Goal: Transaction & Acquisition: Purchase product/service

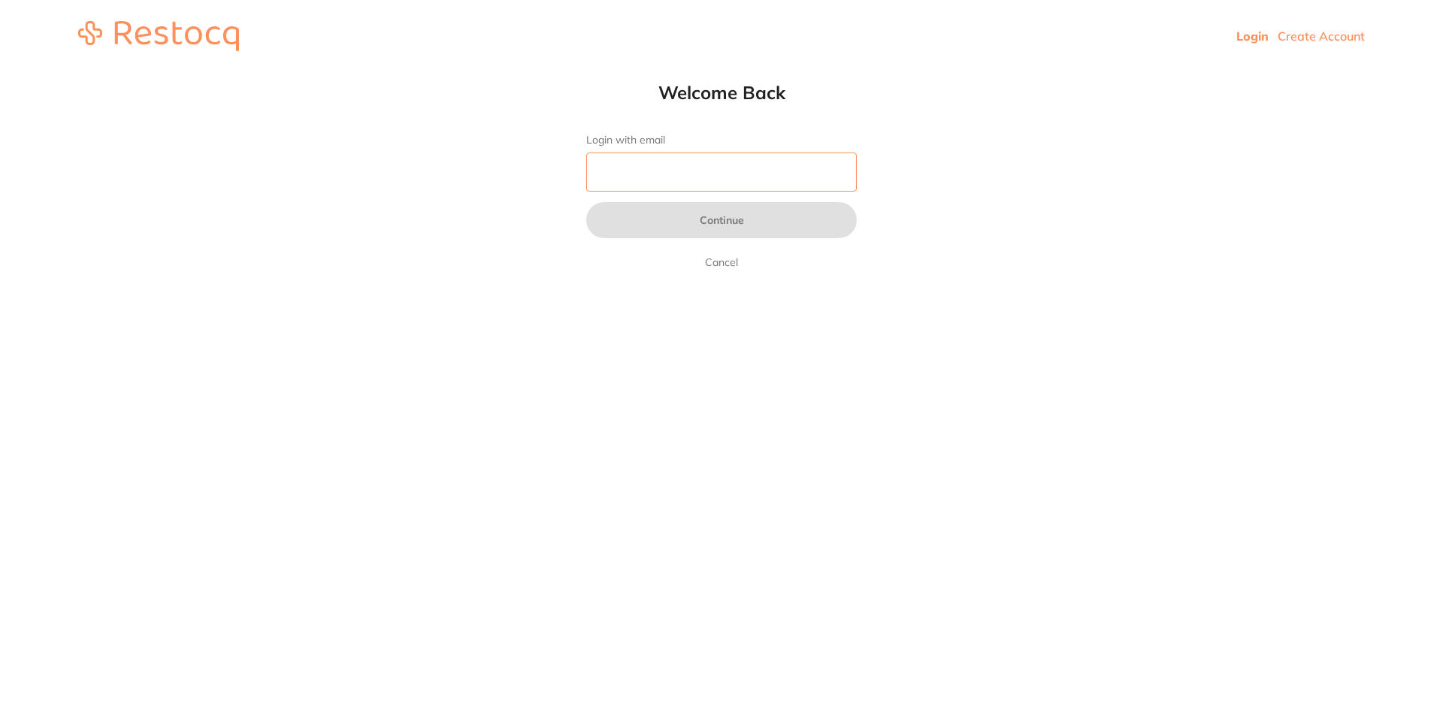
click at [670, 171] on input "Login with email" at bounding box center [721, 172] width 271 height 39
type input "[EMAIL_ADDRESS][DOMAIN_NAME]"
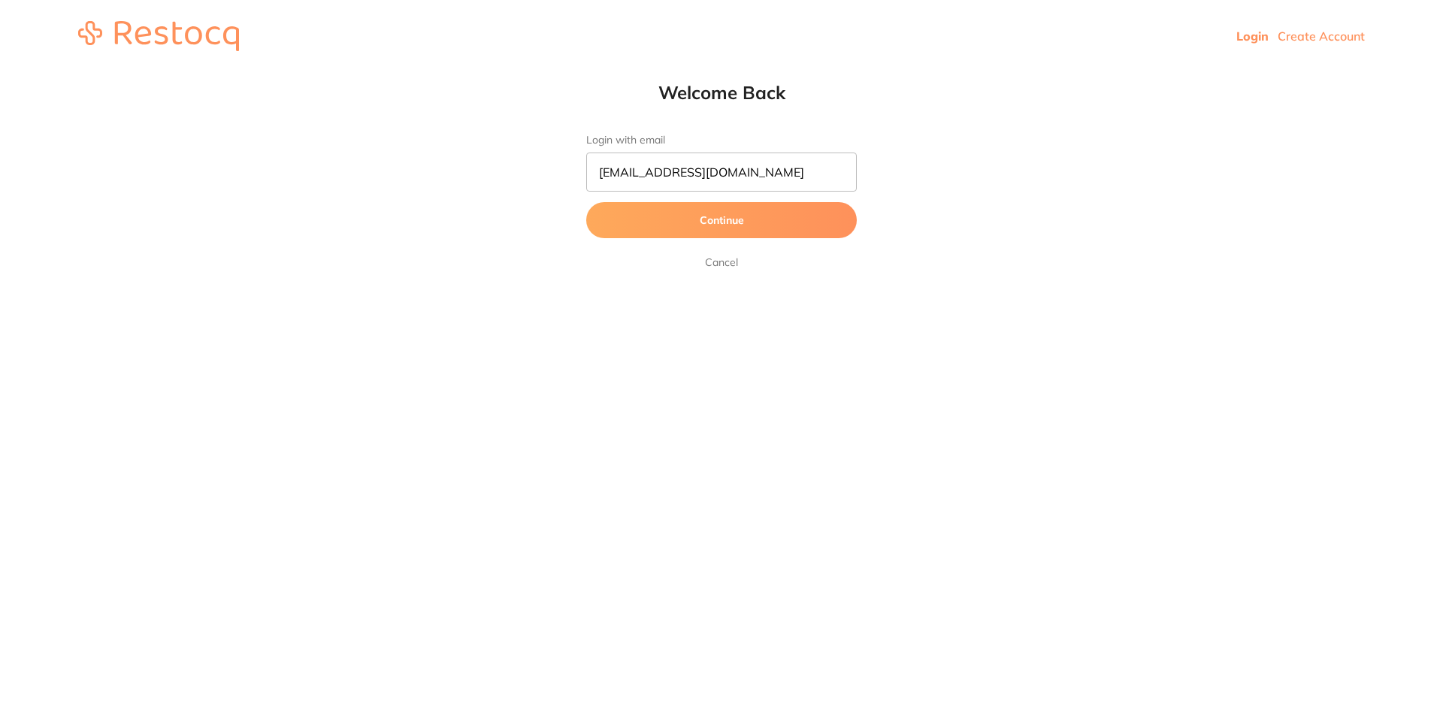
click at [722, 226] on button "Continue" at bounding box center [721, 220] width 271 height 36
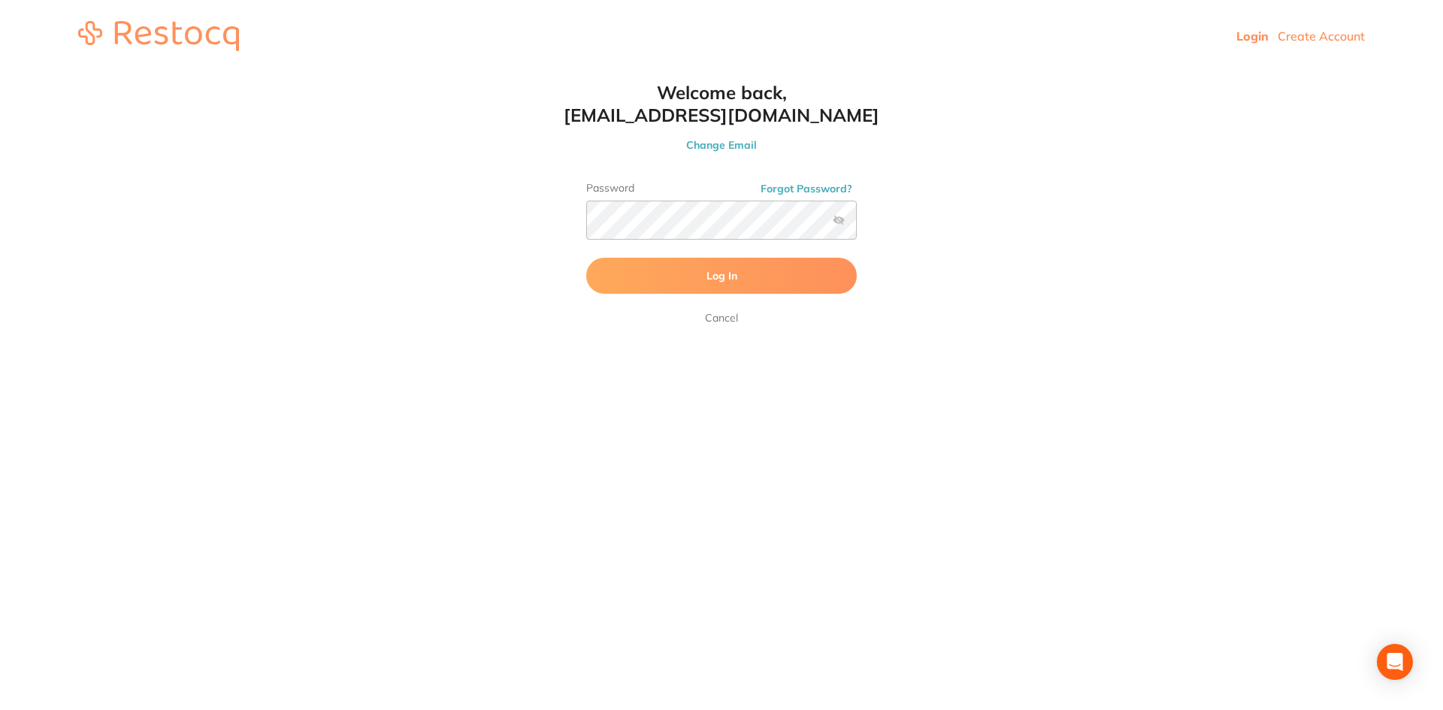
click at [668, 283] on button "Log In" at bounding box center [721, 276] width 271 height 36
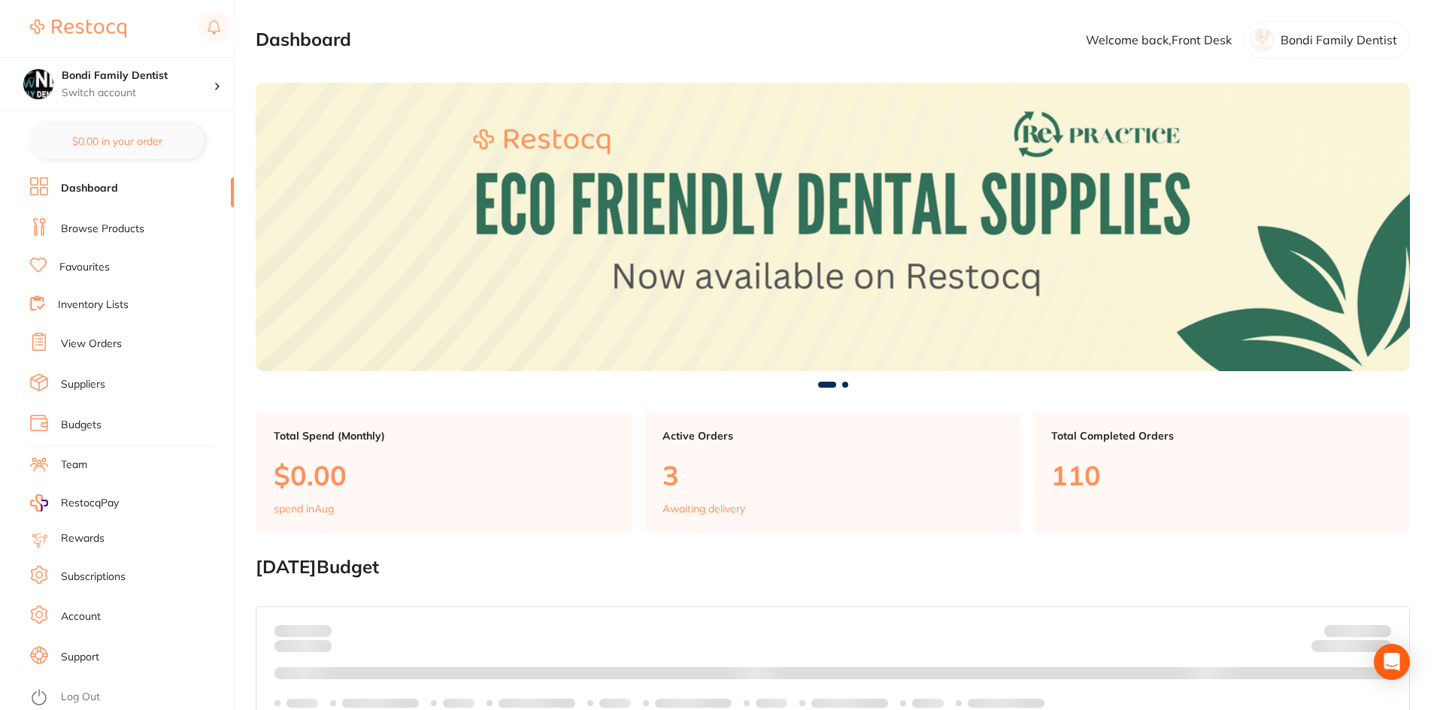
click at [99, 224] on link "Browse Products" at bounding box center [102, 229] width 83 height 15
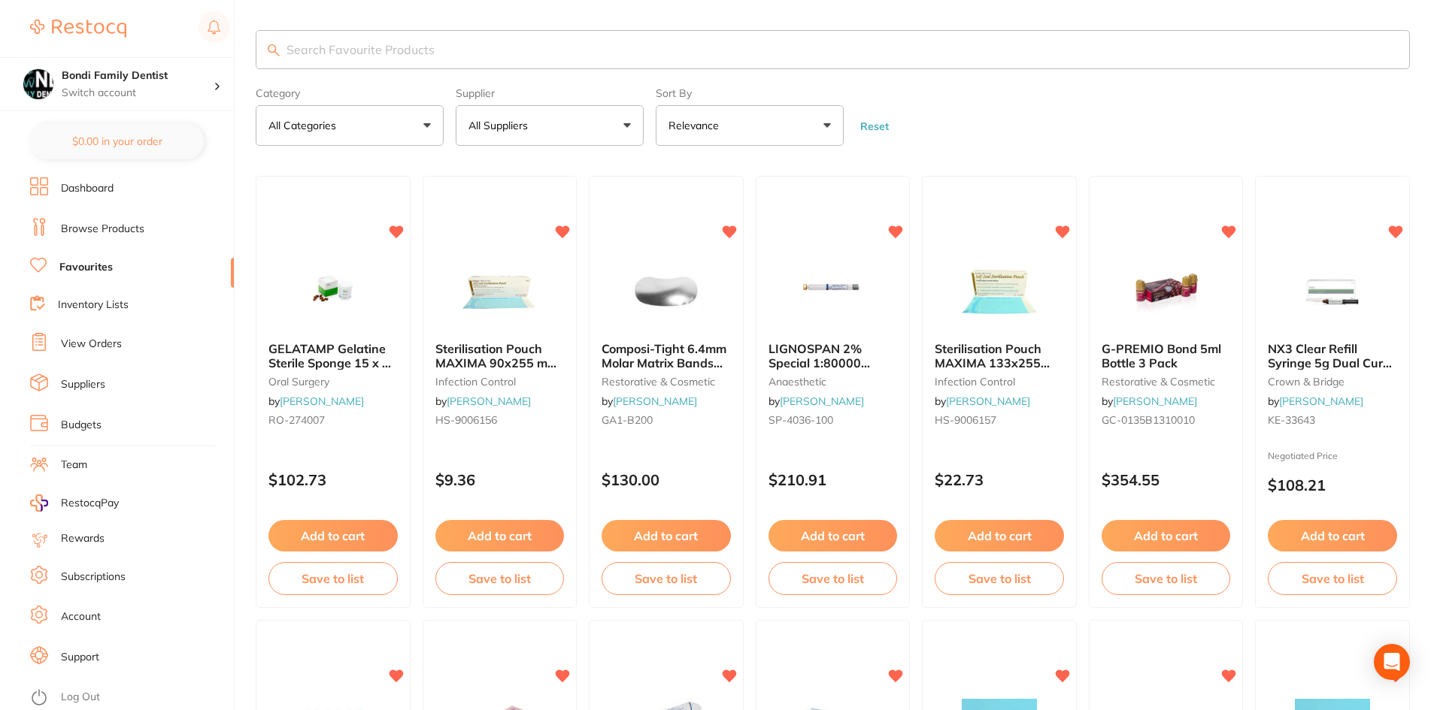
click at [334, 44] on input "search" at bounding box center [833, 49] width 1154 height 39
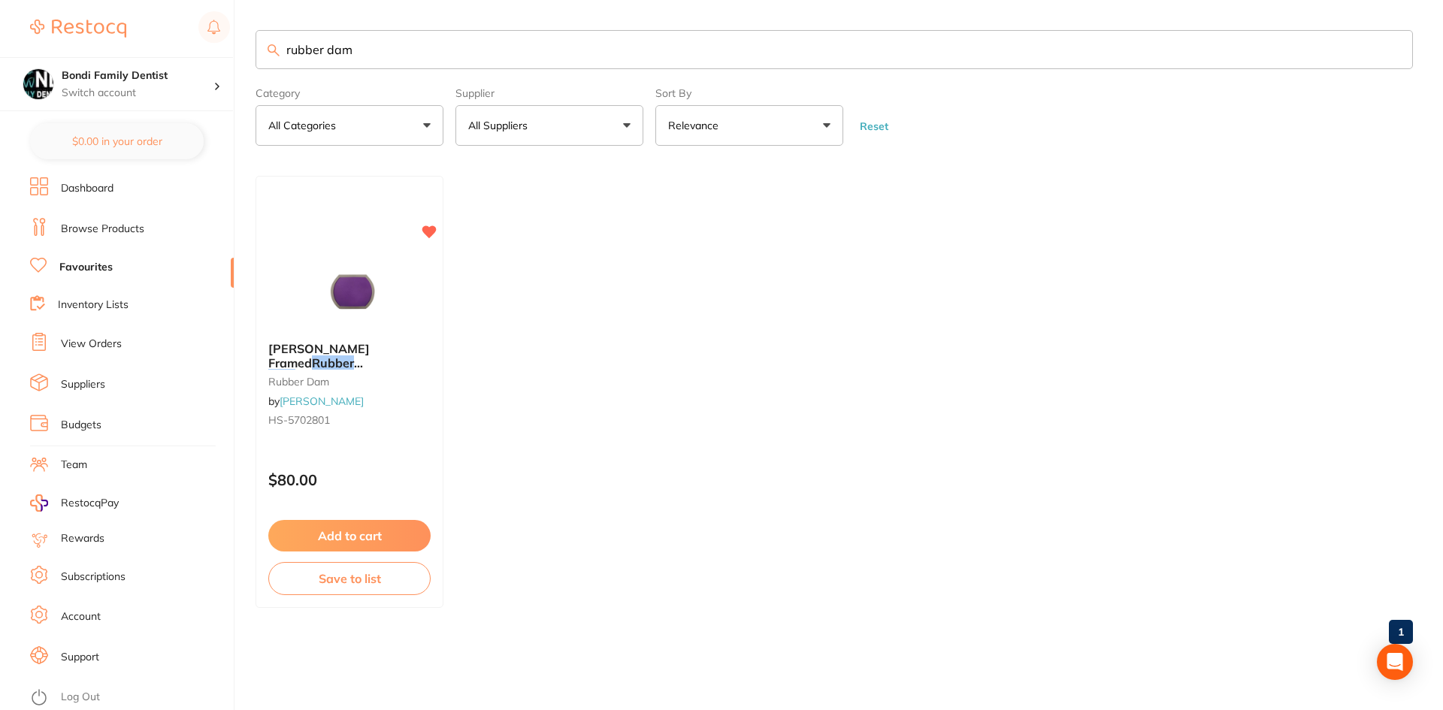
drag, startPoint x: 379, startPoint y: 33, endPoint x: 326, endPoint y: 43, distance: 54.3
click at [326, 43] on input "rubber dam" at bounding box center [835, 49] width 1158 height 39
type input "rubber"
click at [333, 359] on span "Dam NonLatex 165x132mm M Purplex20" at bounding box center [341, 376] width 147 height 43
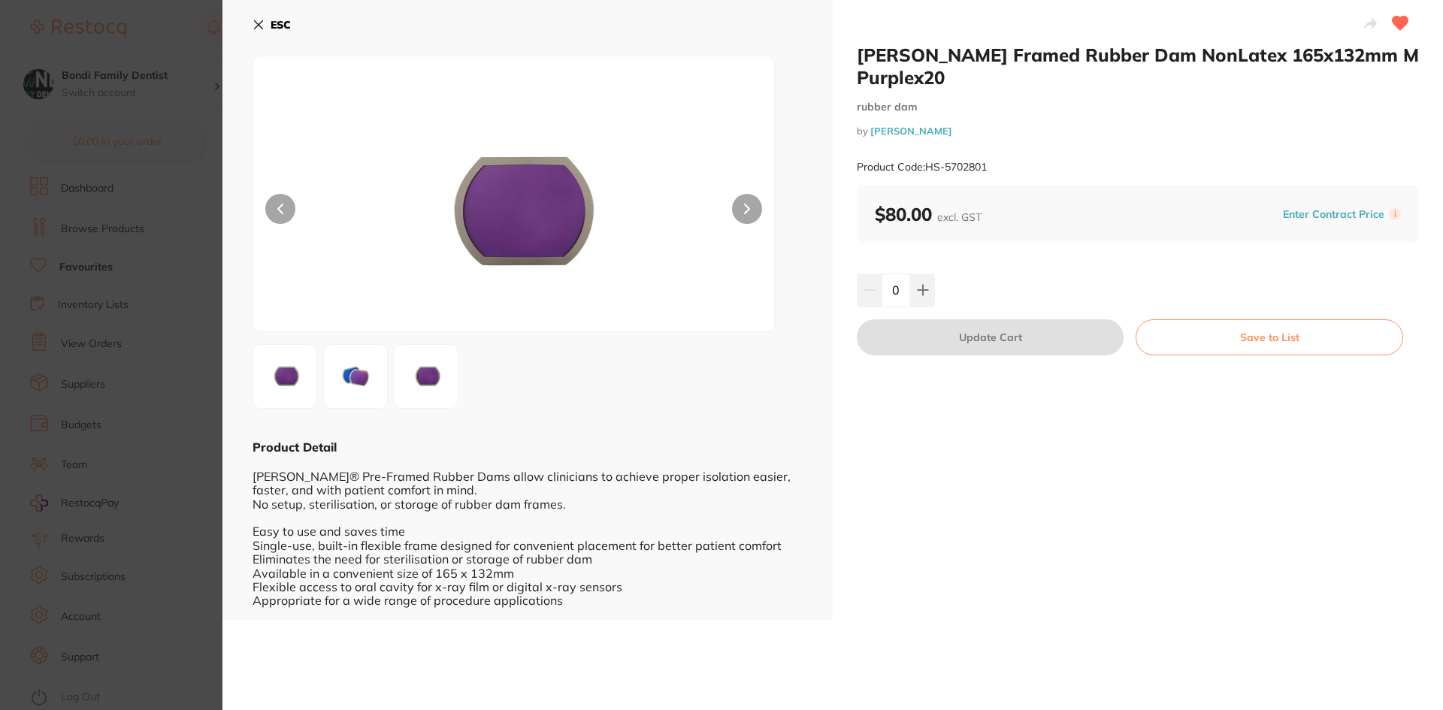
click at [259, 23] on icon at bounding box center [259, 25] width 8 height 8
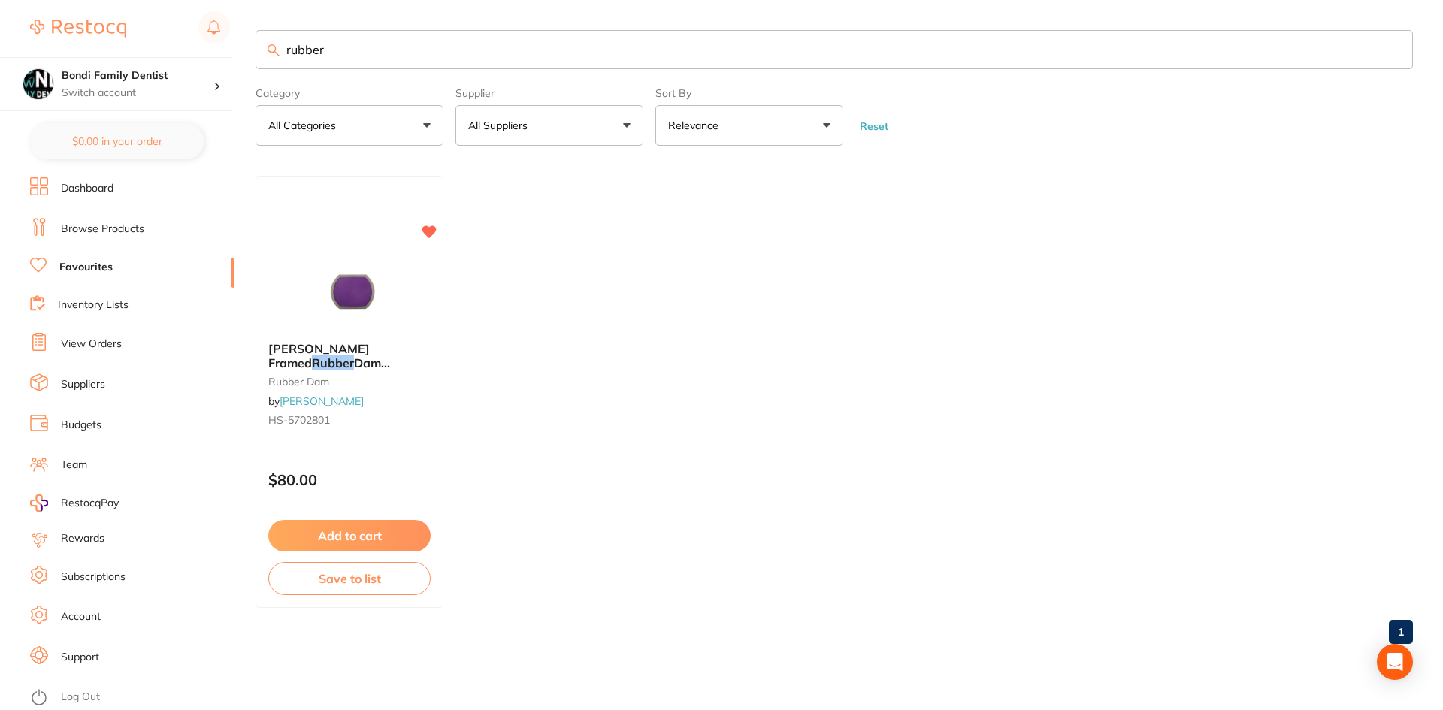
click at [344, 46] on input "rubber" at bounding box center [835, 49] width 1158 height 39
